Goal: Check status: Check status

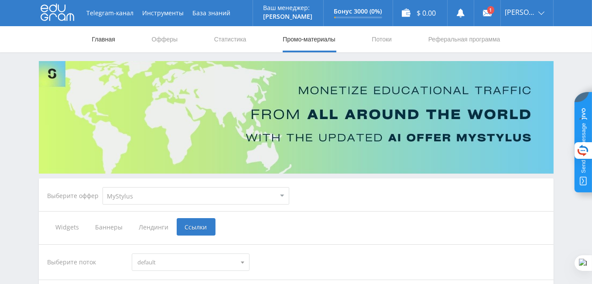
click at [99, 38] on link "Главная" at bounding box center [103, 39] width 25 height 26
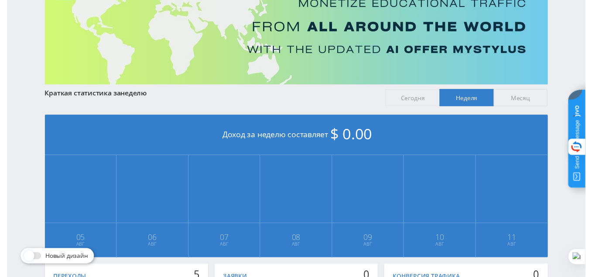
scroll to position [44, 0]
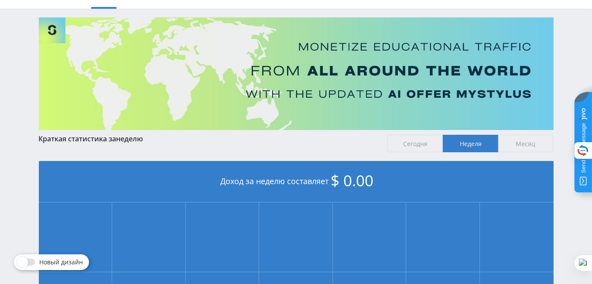
click at [404, 144] on span "Сегодня" at bounding box center [414, 143] width 55 height 17
click at [0, 0] on input "Сегодня" at bounding box center [0, 0] width 0 height 0
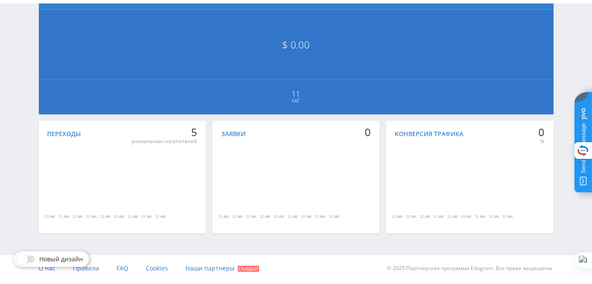
scroll to position [0, 0]
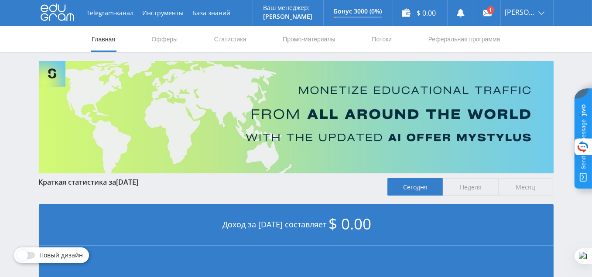
click at [511, 184] on span "Месяц" at bounding box center [525, 186] width 55 height 17
click at [0, 0] on input "Месяц" at bounding box center [0, 0] width 0 height 0
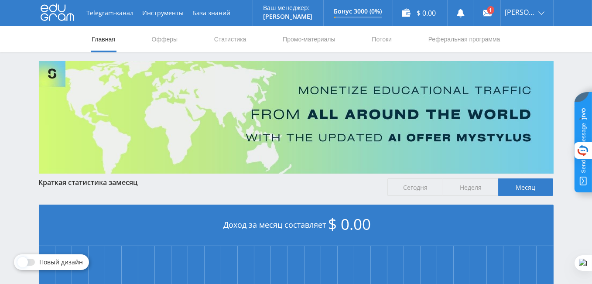
click at [470, 190] on span "Неделя" at bounding box center [470, 186] width 55 height 17
click at [0, 0] on input "Неделя" at bounding box center [0, 0] width 0 height 0
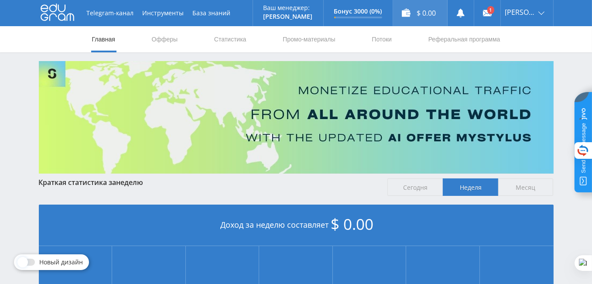
click at [431, 13] on div "$ 0.00" at bounding box center [420, 13] width 54 height 26
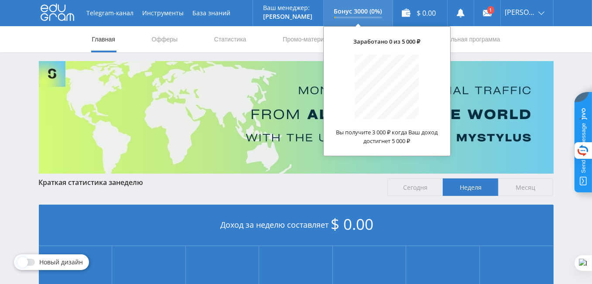
click at [382, 12] on p "Бонус 3000 (0%)" at bounding box center [358, 11] width 48 height 7
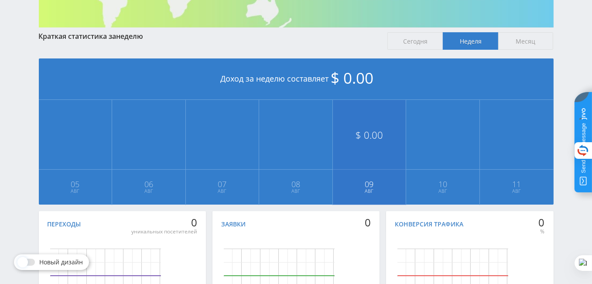
scroll to position [233, 0]
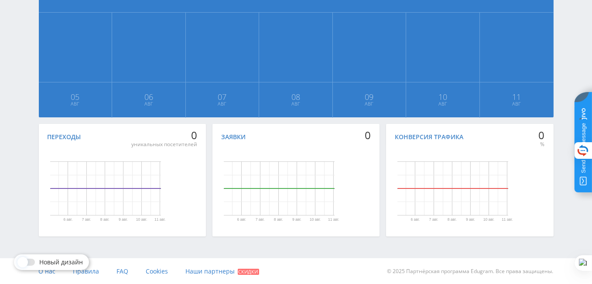
drag, startPoint x: 141, startPoint y: 180, endPoint x: 130, endPoint y: 187, distance: 12.3
click at [140, 181] on g "6 авг. 7 авг. 8 авг. 9 авг. 10 авг. 11 авг." at bounding box center [107, 191] width 115 height 60
drag, startPoint x: 138, startPoint y: 175, endPoint x: 132, endPoint y: 180, distance: 8.7
click at [132, 180] on g "Диаграмма." at bounding box center [105, 188] width 111 height 54
click at [126, 185] on rect "Диаграмма." at bounding box center [105, 188] width 111 height 54
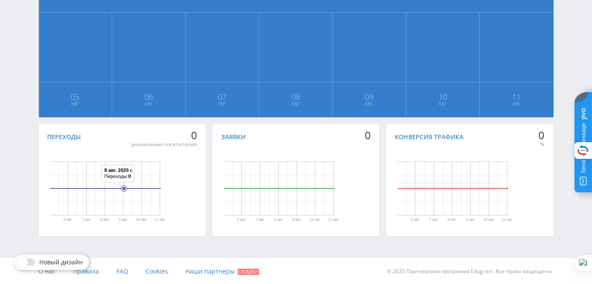
click at [122, 187] on icon "6 авг. 7 авг. 8 авг. 9 авг. 10 авг. 11 авг. 9 авг. 2025 г. Переходы: 0" at bounding box center [105, 188] width 168 height 87
click at [121, 187] on circle "Диаграмма." at bounding box center [124, 189] width 6 height 6
click at [136, 187] on rect "Диаграмма." at bounding box center [105, 188] width 111 height 54
click at [159, 188] on circle "Диаграмма." at bounding box center [161, 189] width 4 height 4
click at [158, 201] on rect "Диаграмма." at bounding box center [105, 188] width 111 height 54
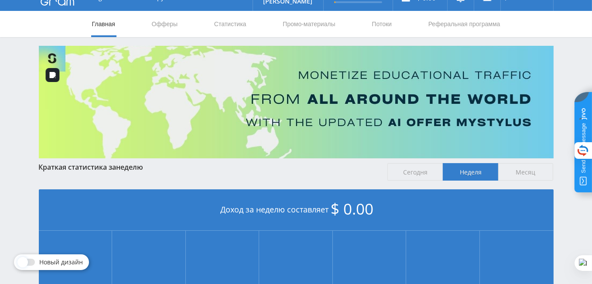
scroll to position [0, 0]
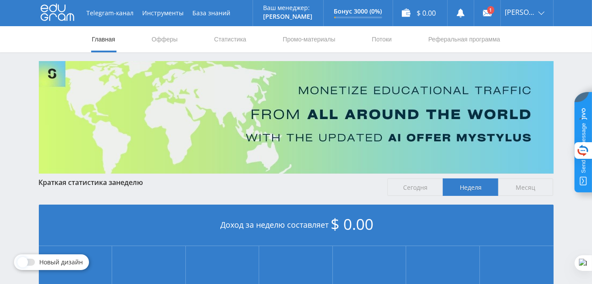
click at [514, 190] on span "Месяц" at bounding box center [525, 186] width 55 height 17
click at [0, 0] on input "Месяц" at bounding box center [0, 0] width 0 height 0
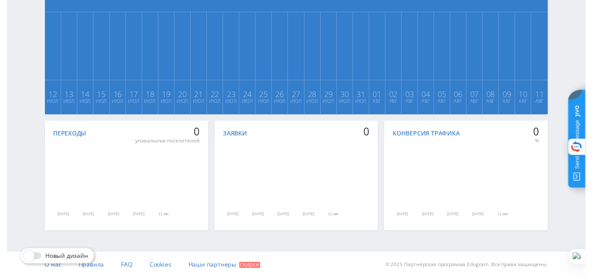
scroll to position [103, 0]
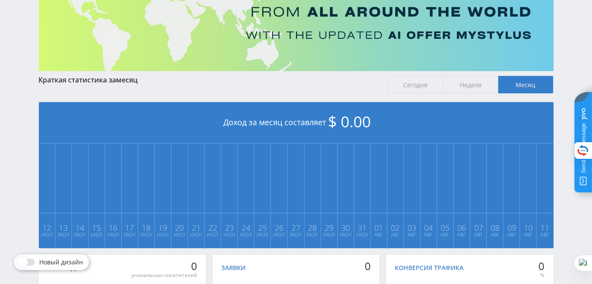
click at [418, 89] on span "Сегодня" at bounding box center [414, 84] width 55 height 17
click at [0, 0] on input "Сегодня" at bounding box center [0, 0] width 0 height 0
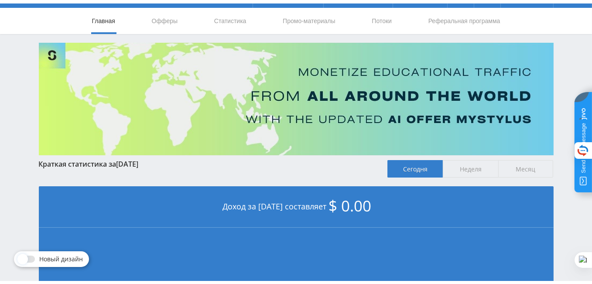
scroll to position [0, 0]
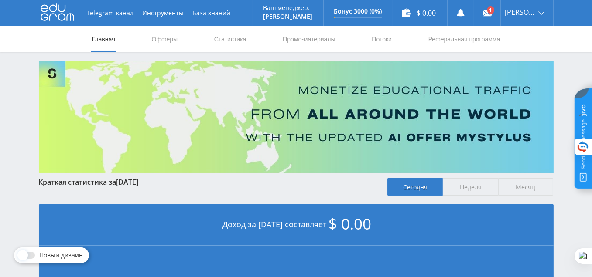
click at [469, 186] on span "Неделя" at bounding box center [470, 186] width 55 height 17
click at [0, 0] on input "Неделя" at bounding box center [0, 0] width 0 height 0
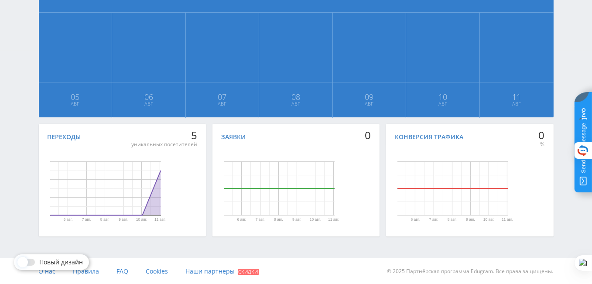
scroll to position [190, 0]
